Goal: Task Accomplishment & Management: Manage account settings

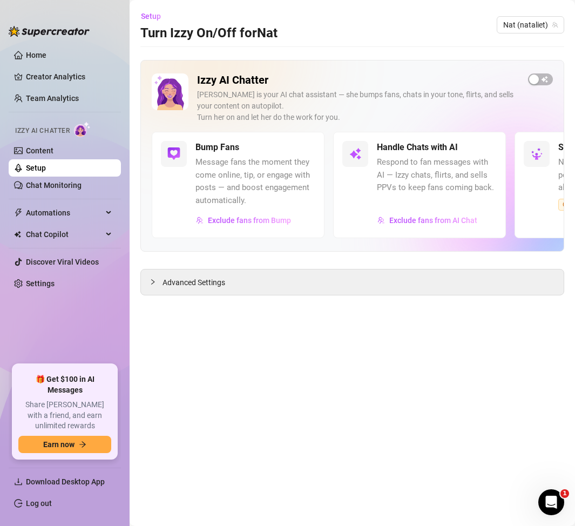
click at [46, 166] on link "Setup" at bounding box center [36, 168] width 20 height 9
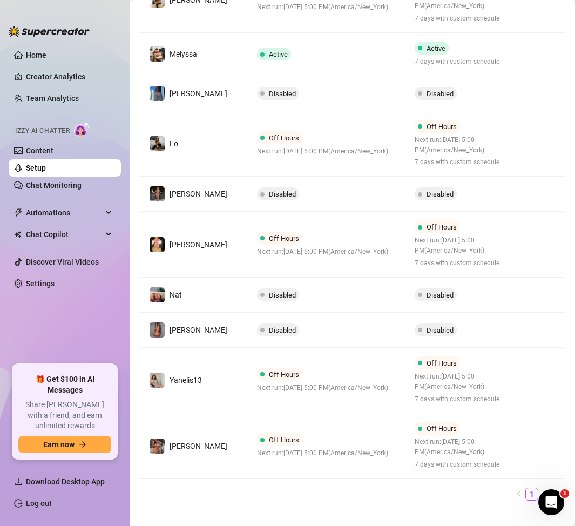
scroll to position [285, 0]
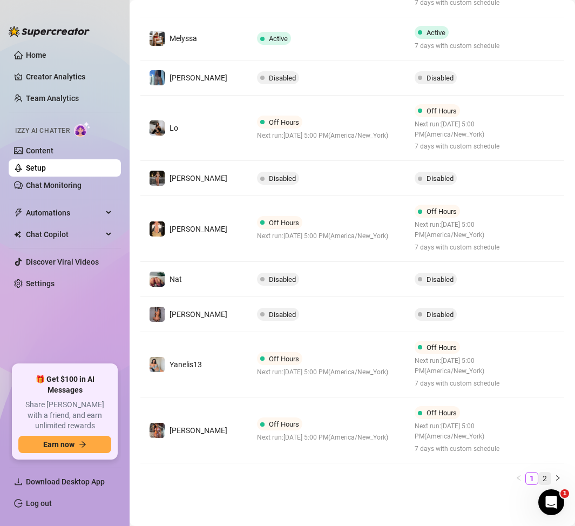
click at [546, 475] on link "2" at bounding box center [545, 478] width 12 height 12
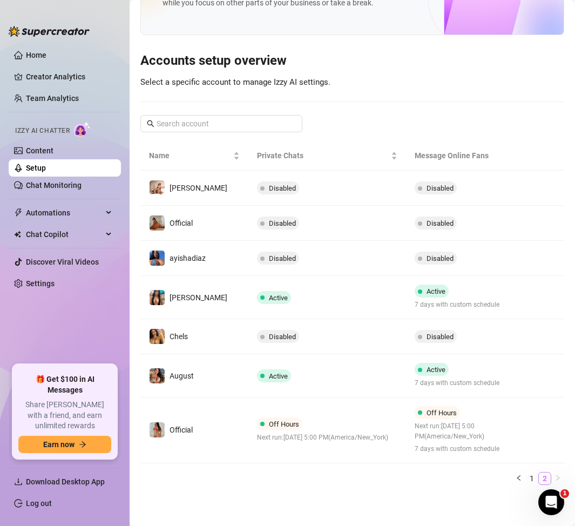
scroll to position [65, 0]
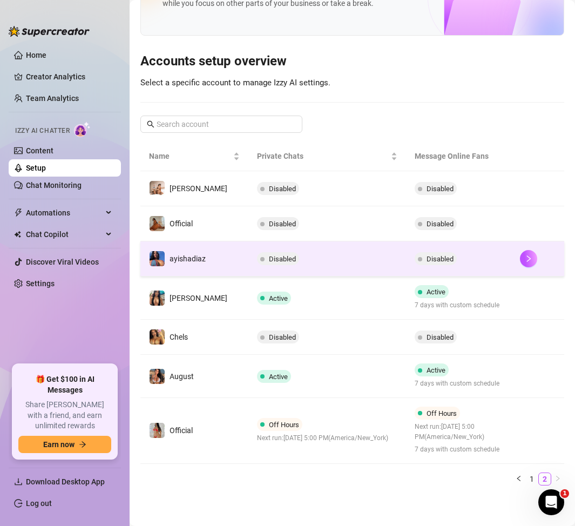
click at [306, 263] on td "Disabled" at bounding box center [327, 258] width 158 height 35
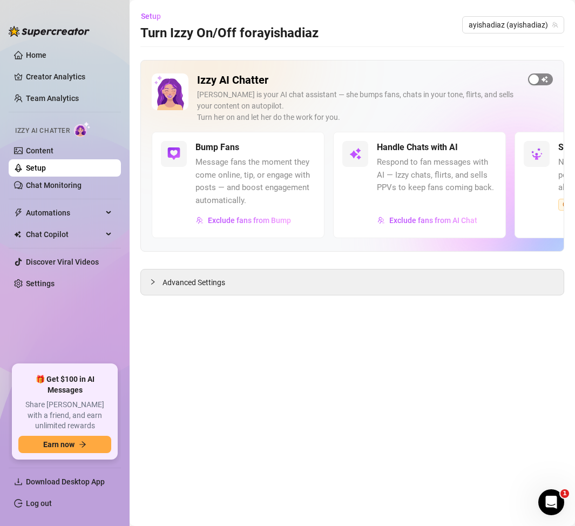
click at [543, 78] on span "button" at bounding box center [540, 79] width 25 height 12
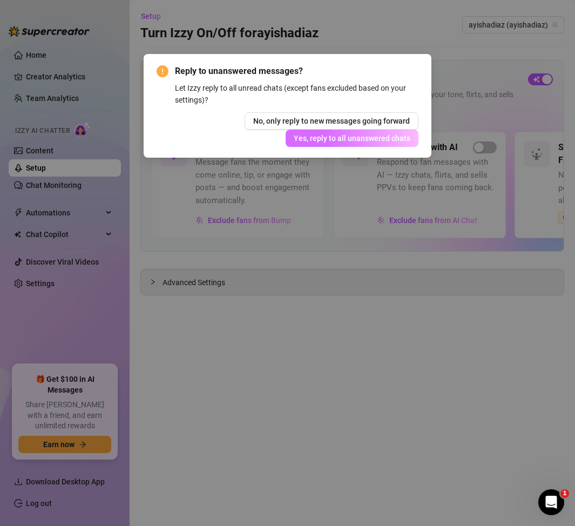
click at [386, 137] on span "Yes, reply to all unanswered chats" at bounding box center [352, 138] width 117 height 9
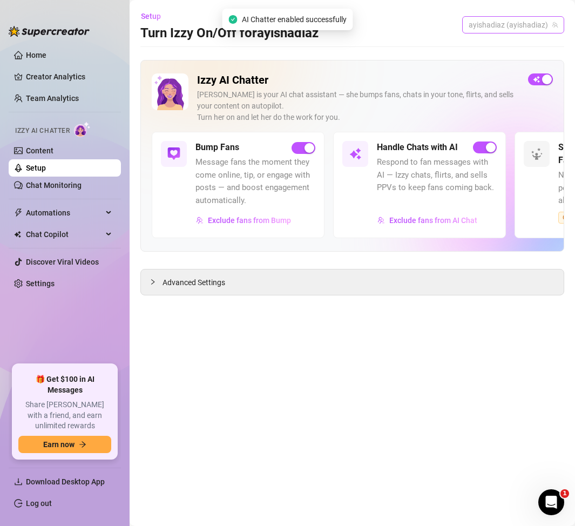
click at [510, 24] on span "ayishadiaz (ayishadiaz)" at bounding box center [513, 25] width 89 height 16
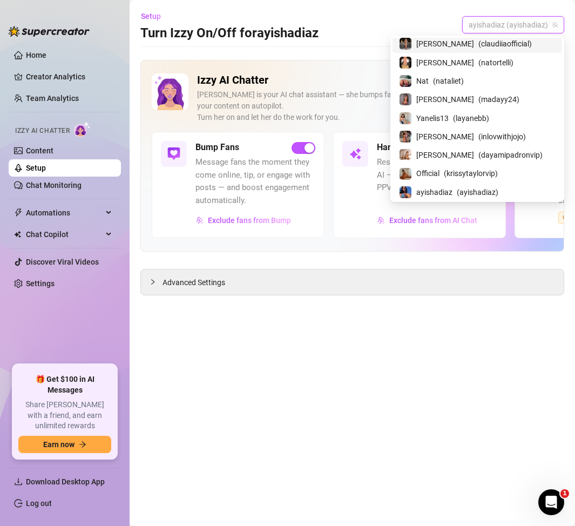
scroll to position [89, 0]
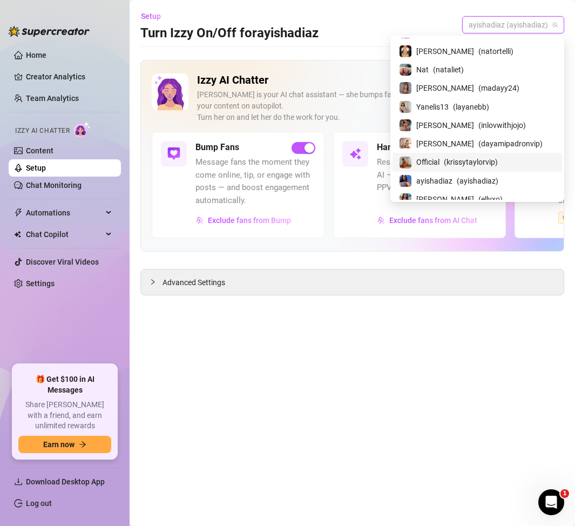
click at [475, 159] on span "( krissytaylorvip )" at bounding box center [471, 162] width 54 height 12
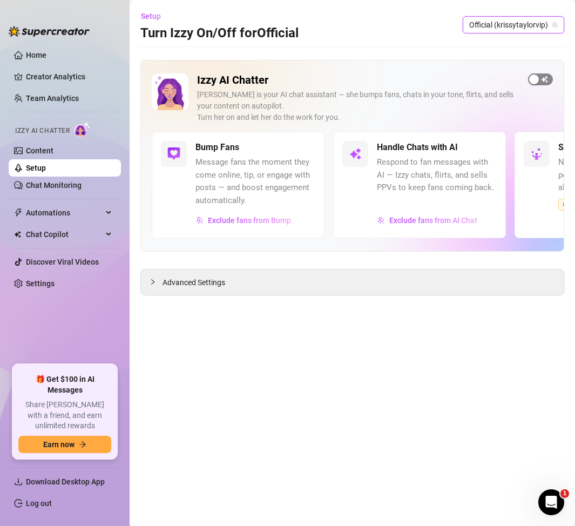
click at [540, 79] on span "button" at bounding box center [540, 79] width 25 height 12
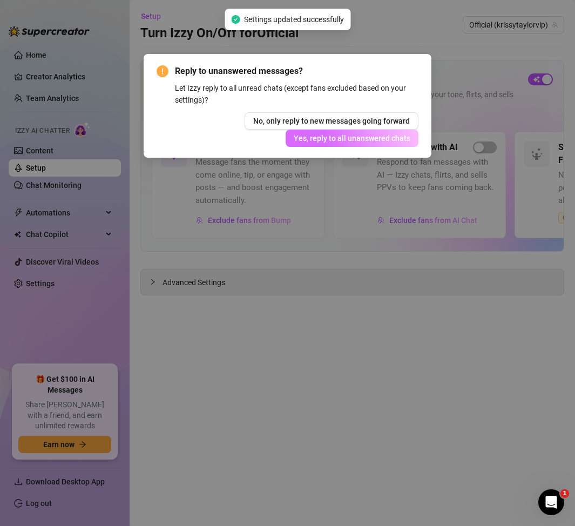
click at [396, 140] on span "Yes, reply to all unanswered chats" at bounding box center [352, 138] width 117 height 9
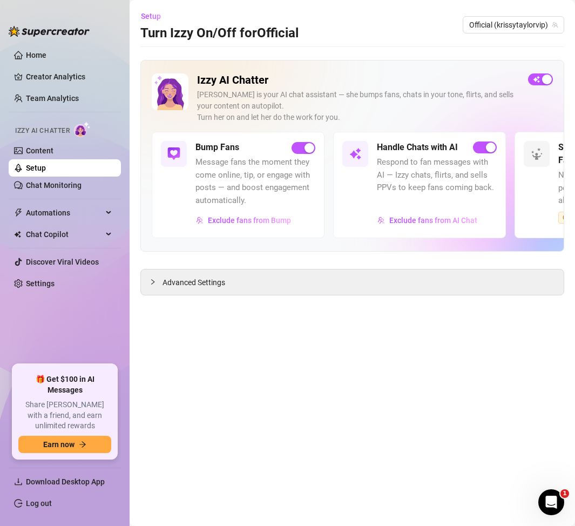
click at [182, 401] on main "Setup Turn Izzy On/Off for Official Official (krissytaylorvip) Izzy AI Chatter …" at bounding box center [352, 263] width 445 height 526
